Goal: Information Seeking & Learning: Learn about a topic

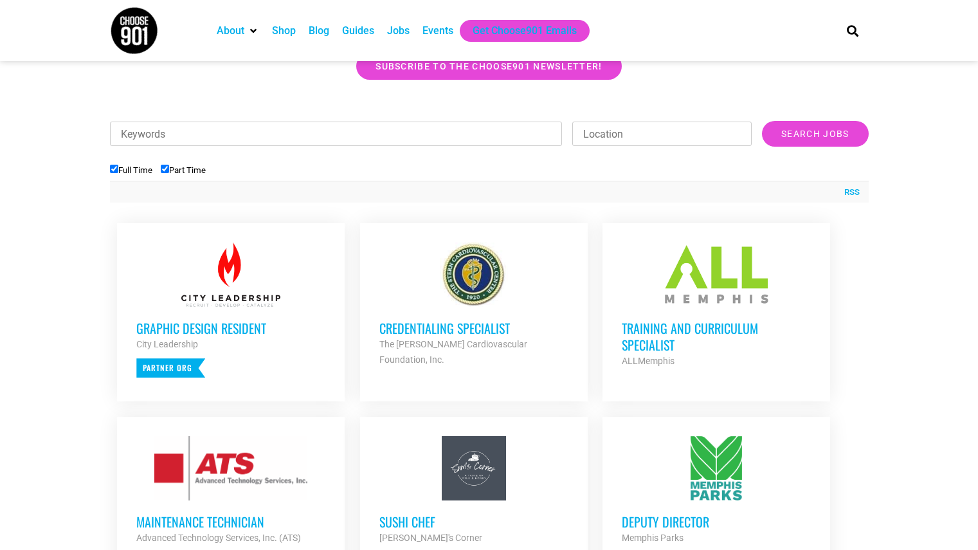
scroll to position [367, 0]
click at [163, 170] on input "Part Time" at bounding box center [165, 168] width 8 height 8
checkbox input "false"
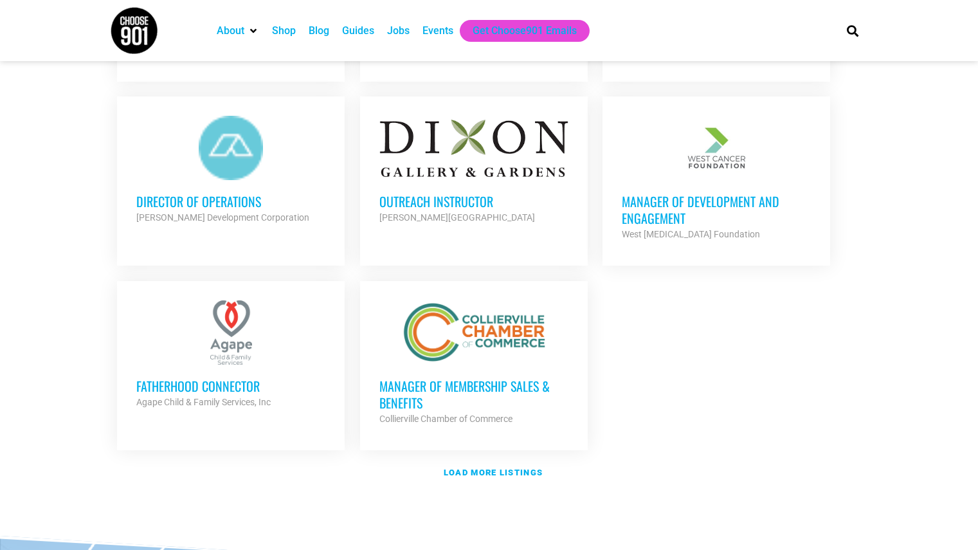
scroll to position [1397, 0]
click at [482, 471] on strong "Load more listings" at bounding box center [493, 472] width 99 height 10
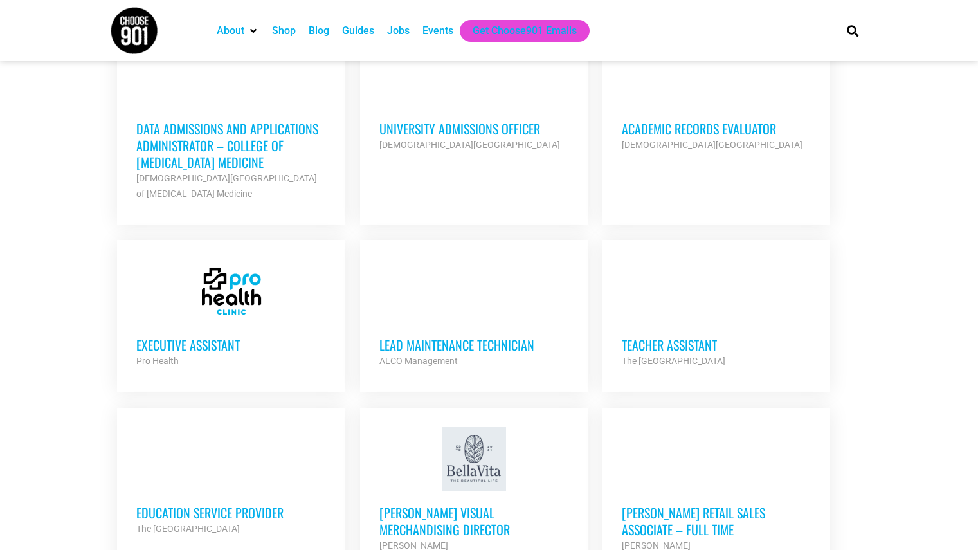
scroll to position [2020, 0]
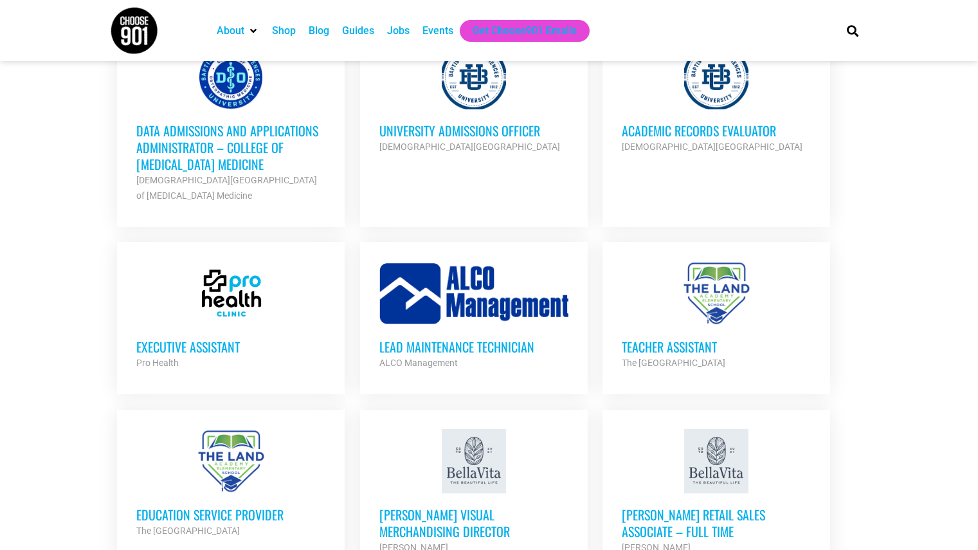
click at [402, 127] on h3 "University Admissions Officer" at bounding box center [473, 130] width 189 height 17
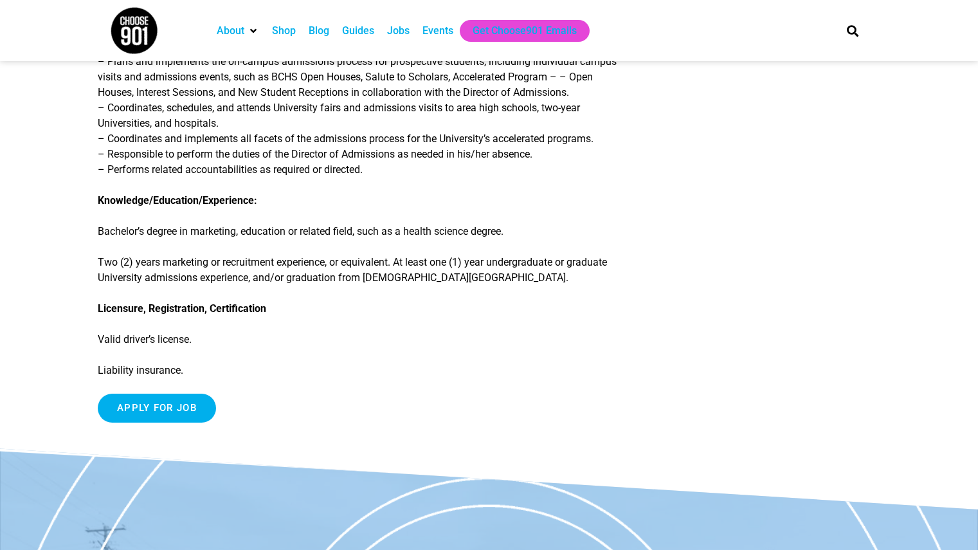
scroll to position [391, 0]
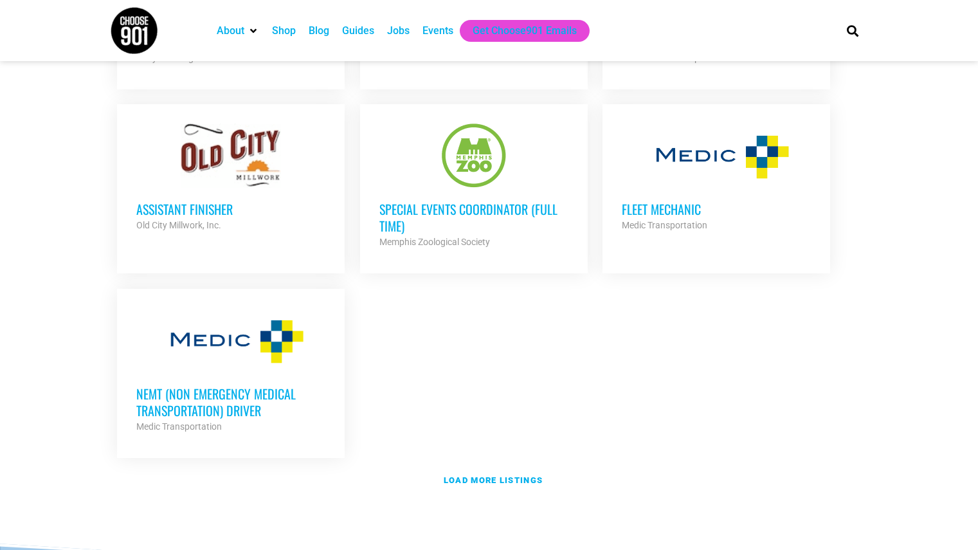
scroll to position [2679, 0]
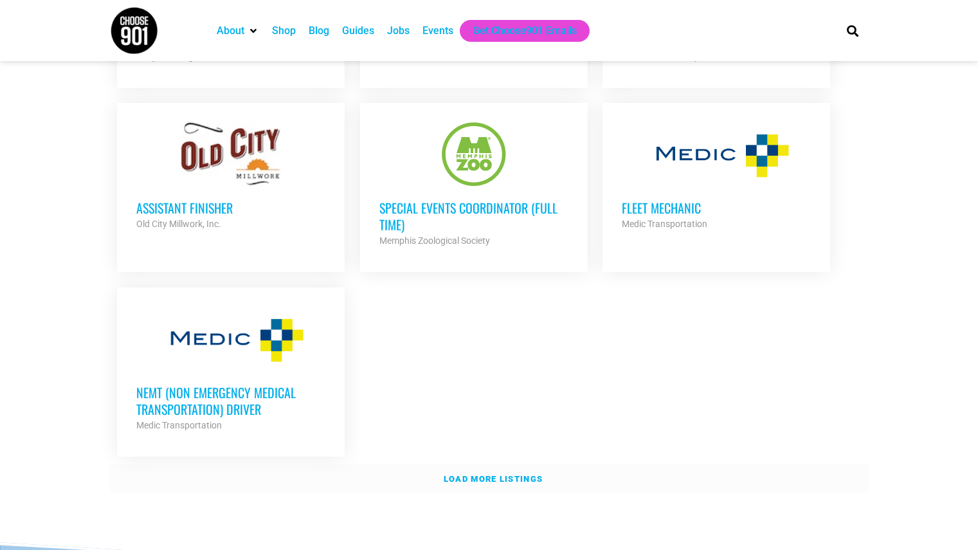
click at [469, 474] on strong "Load more listings" at bounding box center [493, 479] width 99 height 10
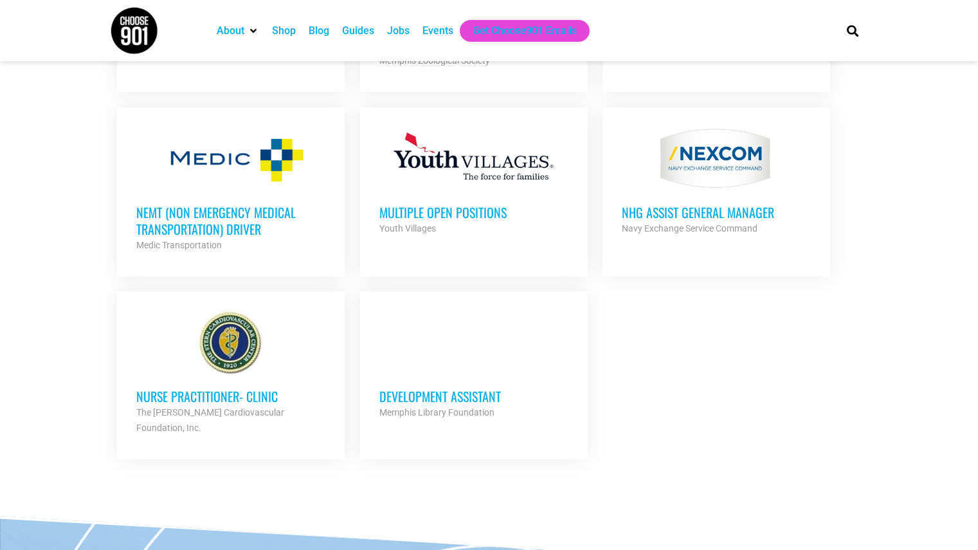
scroll to position [2859, 0]
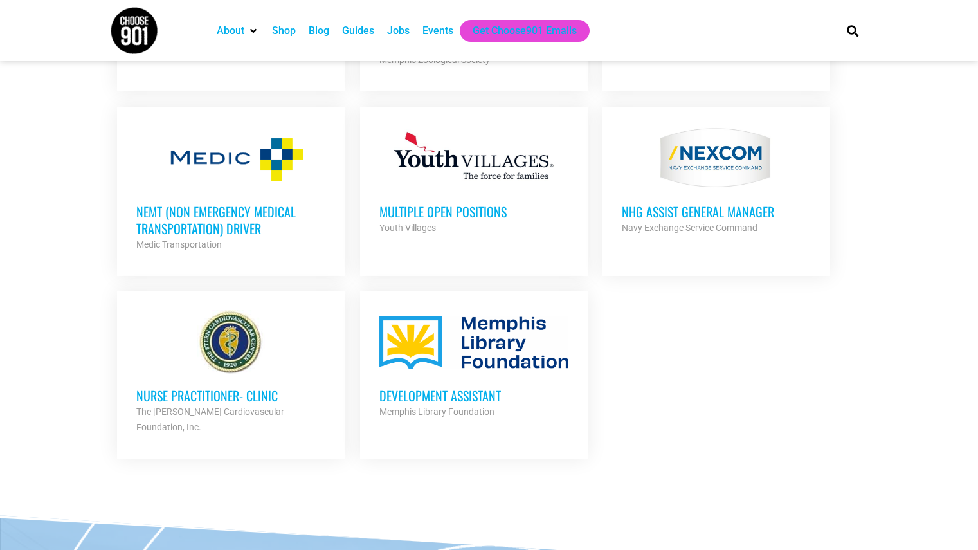
click at [391, 387] on h3 "Development Assistant" at bounding box center [473, 395] width 189 height 17
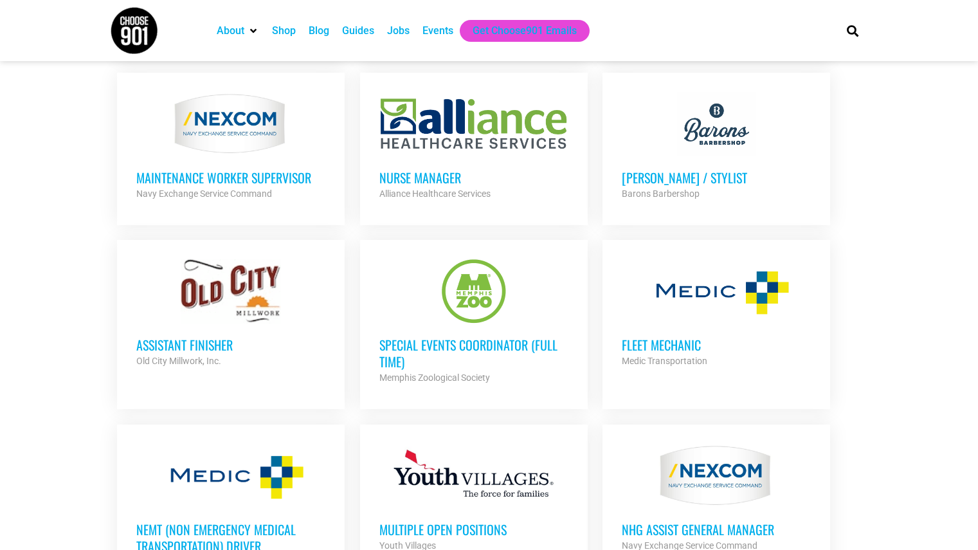
scroll to position [2541, 0]
click at [407, 340] on h3 "Special Events Coordinator (Full Time)" at bounding box center [473, 353] width 189 height 33
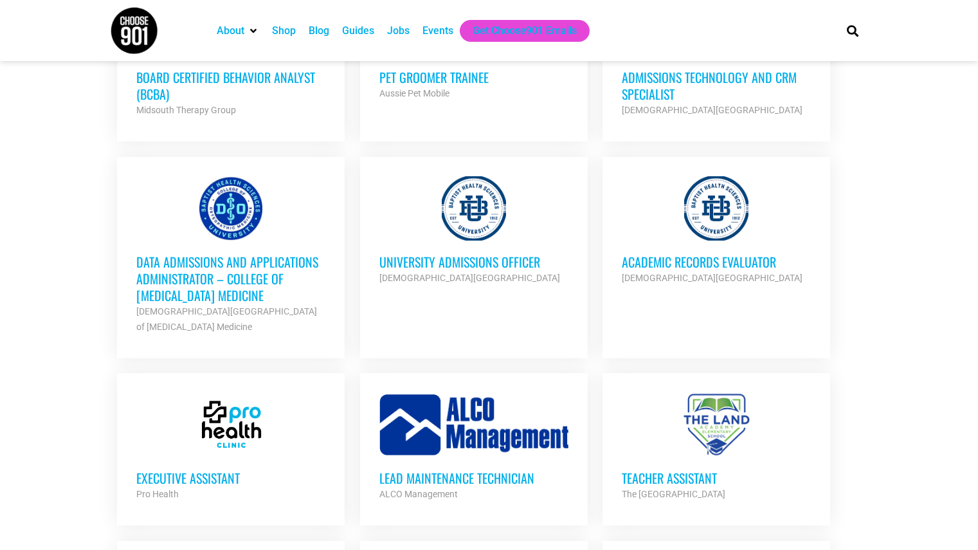
scroll to position [1888, 0]
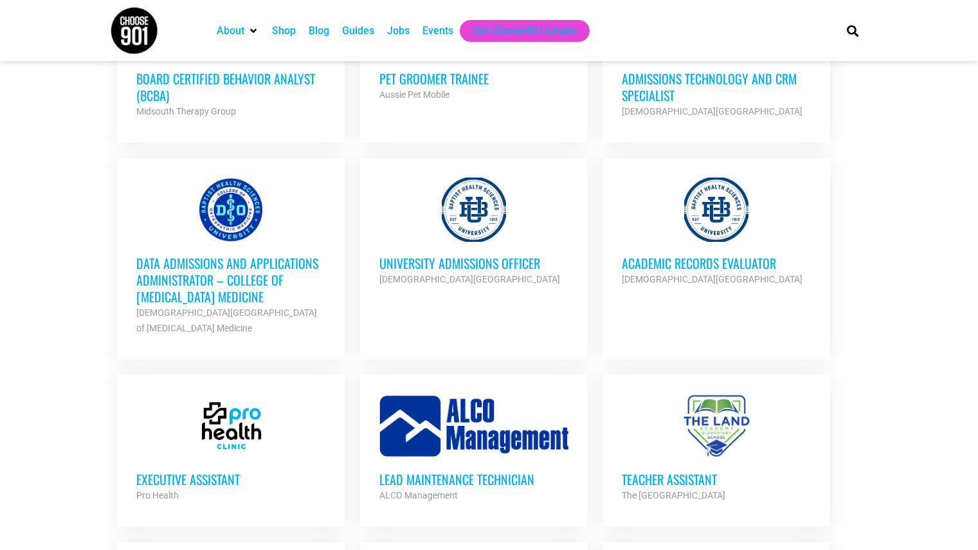
click at [640, 255] on h3 "Academic Records Evaluator" at bounding box center [716, 263] width 189 height 17
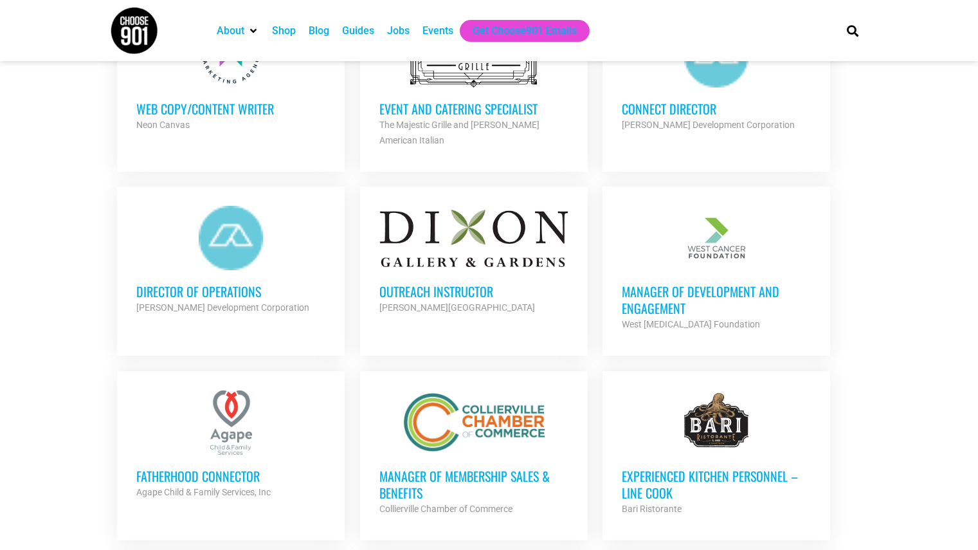
scroll to position [1306, 0]
click at [406, 284] on h3 "Outreach Instructor" at bounding box center [473, 292] width 189 height 17
click at [660, 296] on h3 "Manager of Development and Engagement" at bounding box center [716, 300] width 189 height 33
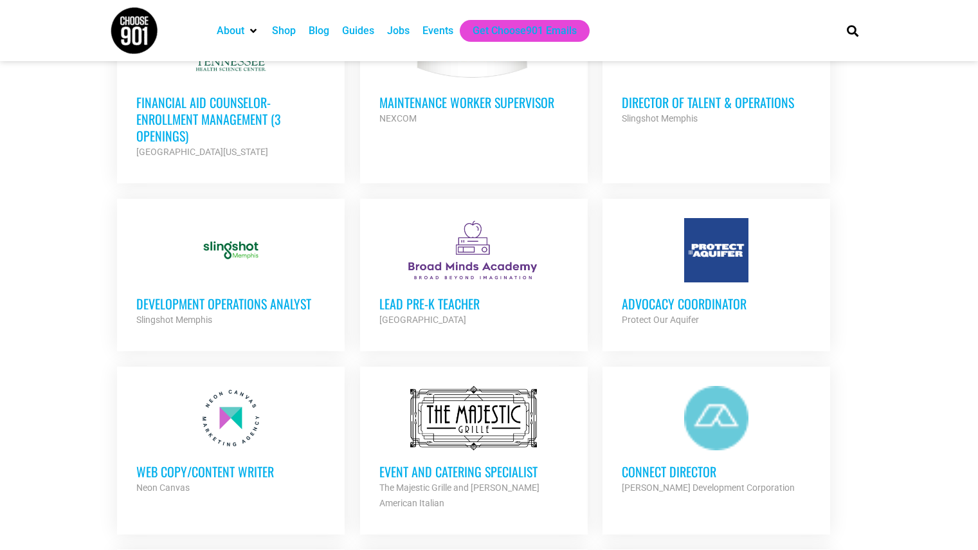
scroll to position [943, 0]
click at [634, 305] on h3 "Advocacy Coordinator" at bounding box center [716, 304] width 189 height 17
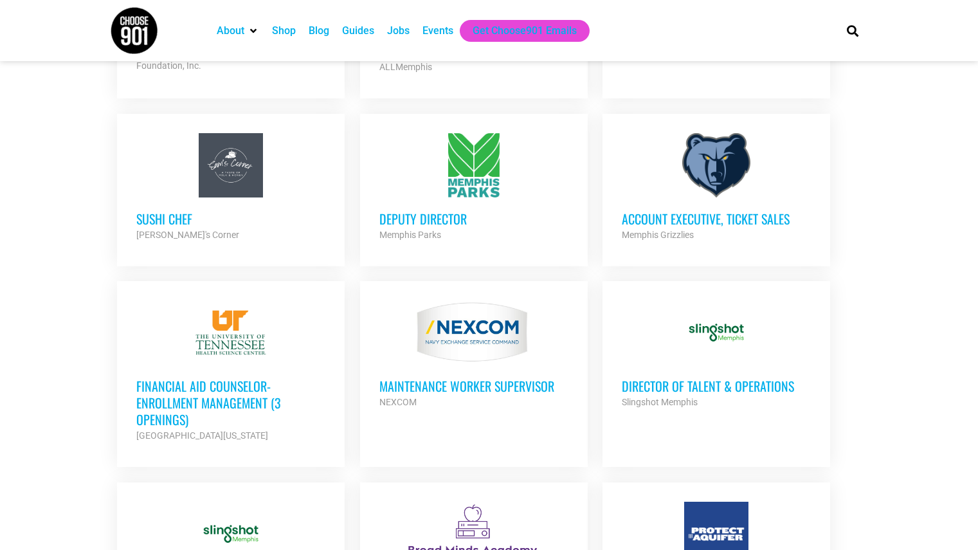
scroll to position [658, 0]
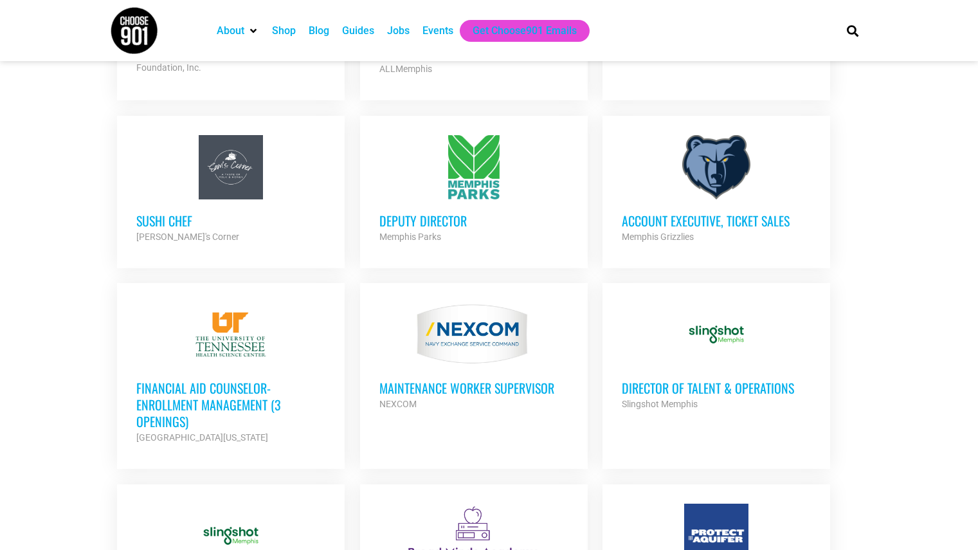
click at [445, 218] on h3 "Deputy Director" at bounding box center [473, 220] width 189 height 17
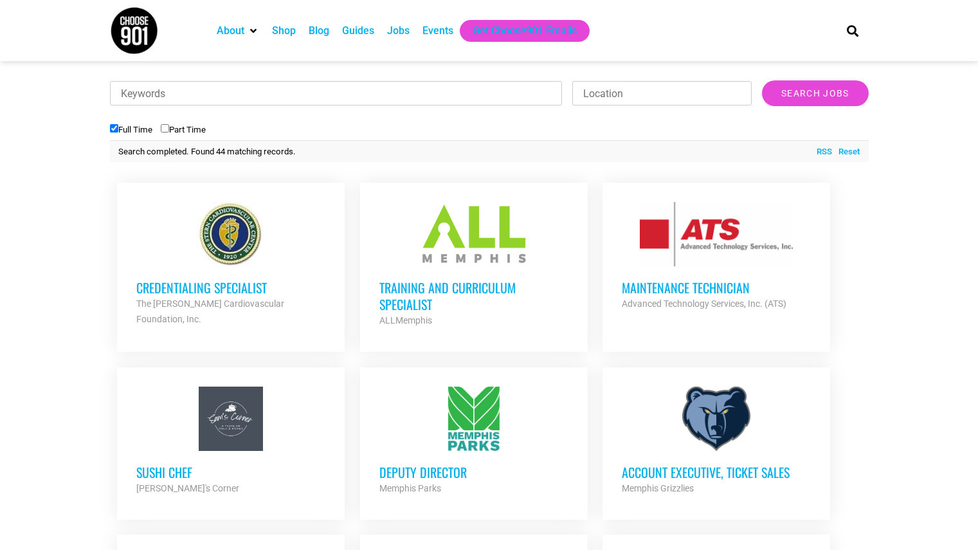
scroll to position [406, 0]
click at [260, 284] on h3 "Credentialing Specialist" at bounding box center [230, 288] width 189 height 17
